Goal: Information Seeking & Learning: Learn about a topic

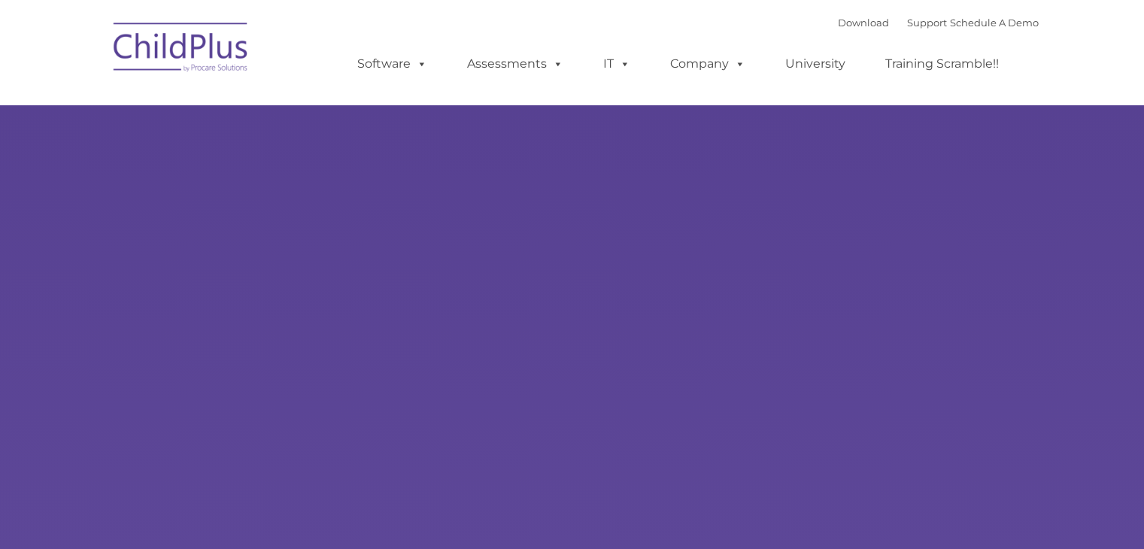
type input ""
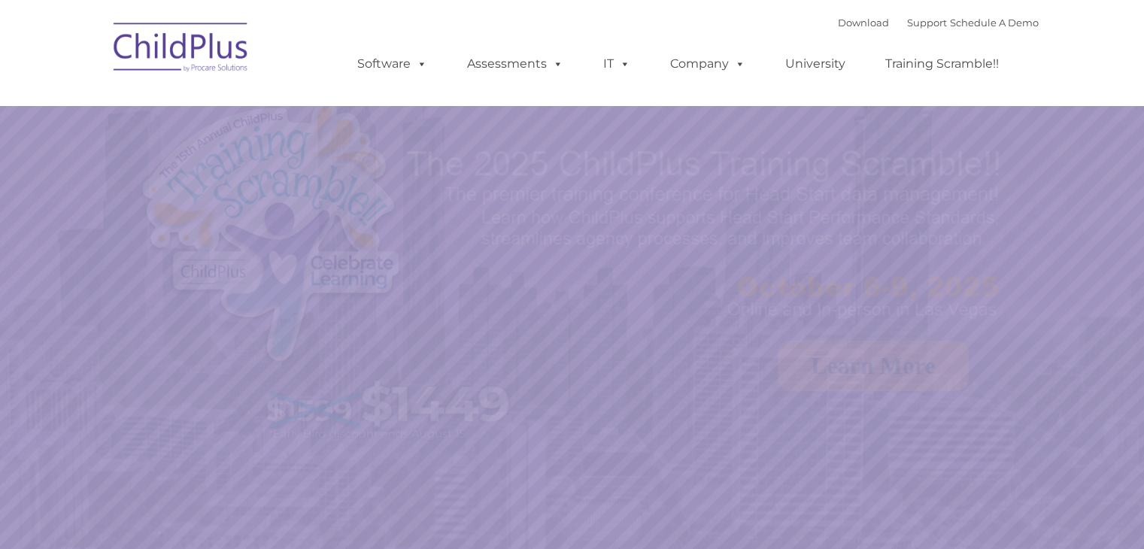
select select "MEDIUM"
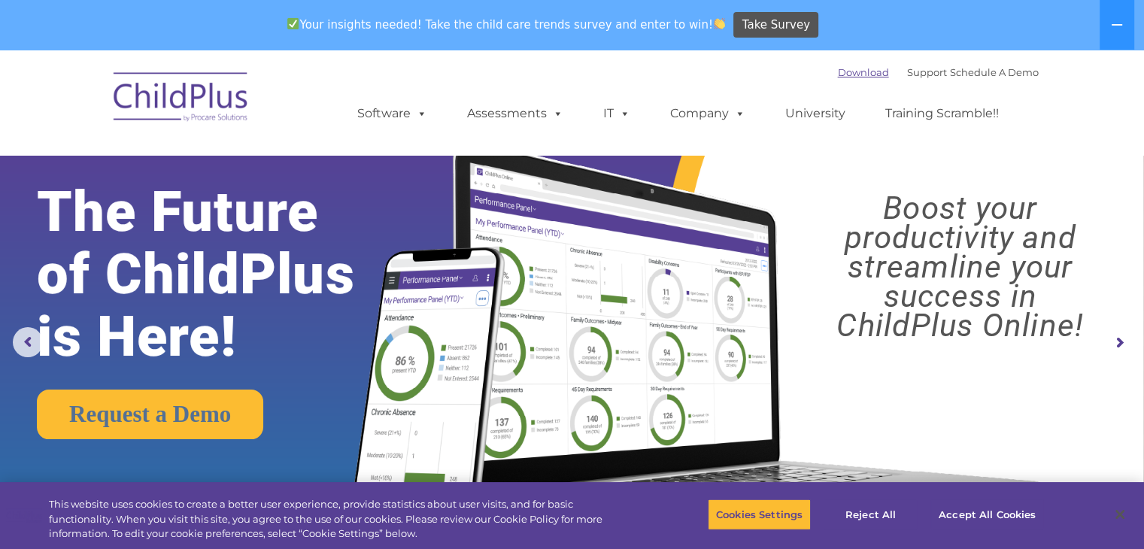
click at [845, 70] on link "Download" at bounding box center [863, 72] width 51 height 12
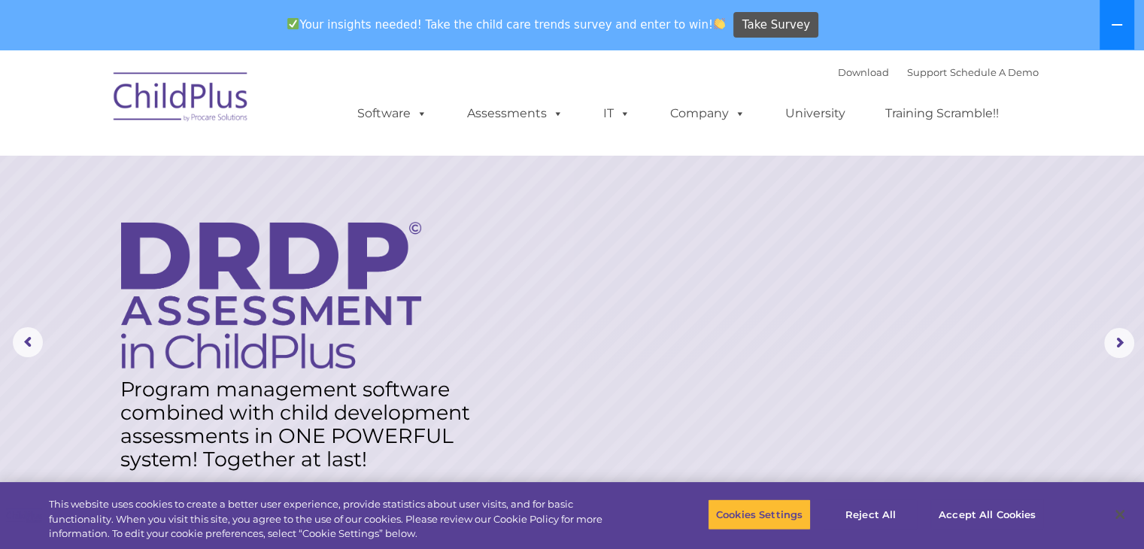
click at [1119, 19] on icon at bounding box center [1117, 25] width 12 height 12
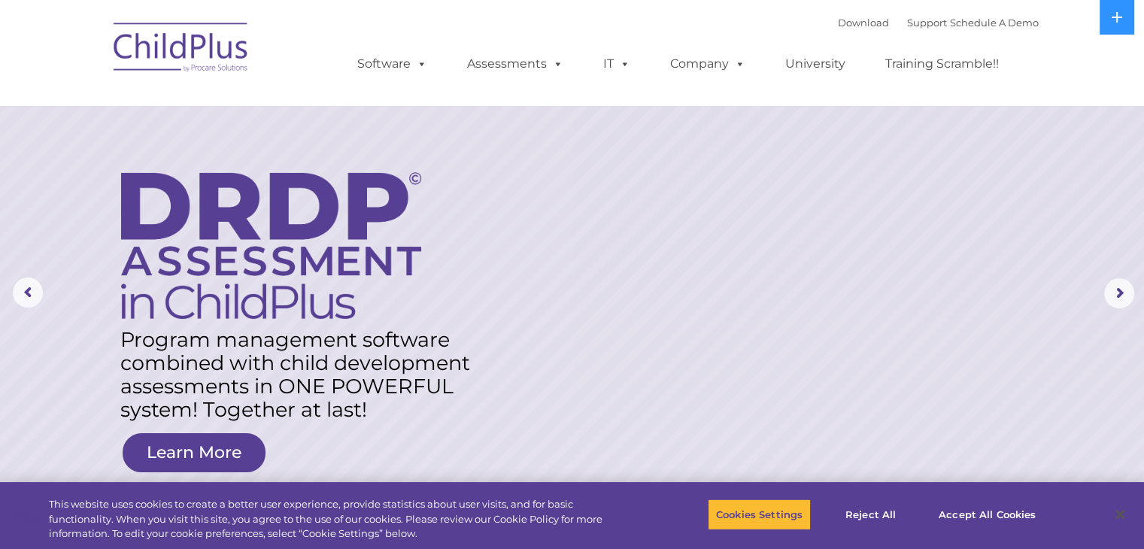
click at [650, 34] on ul "Software ChildPlus: The original and most widely-used Head Start data managemen…" at bounding box center [682, 64] width 711 height 60
